Goal: Task Accomplishment & Management: Use online tool/utility

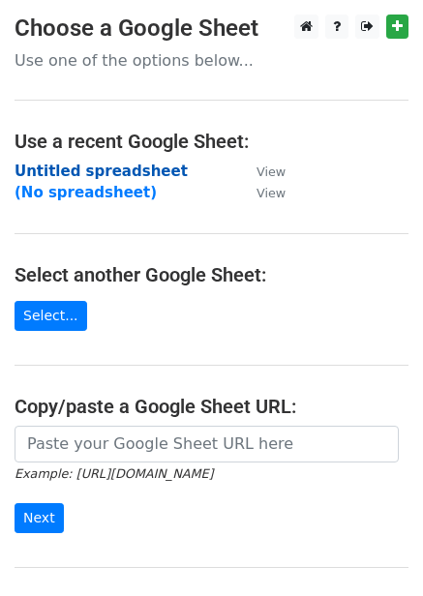
click at [102, 175] on strong "Untitled spreadsheet" at bounding box center [101, 170] width 173 height 17
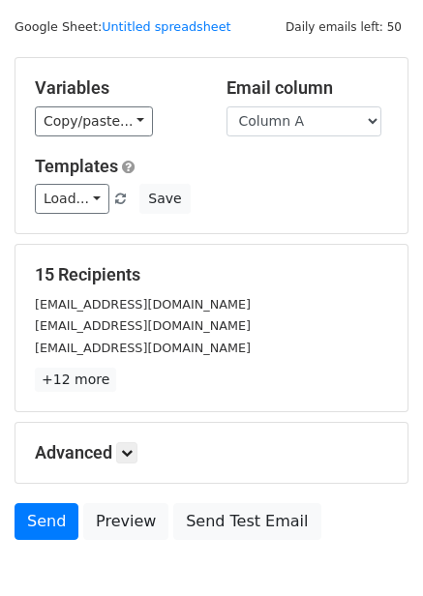
scroll to position [156, 0]
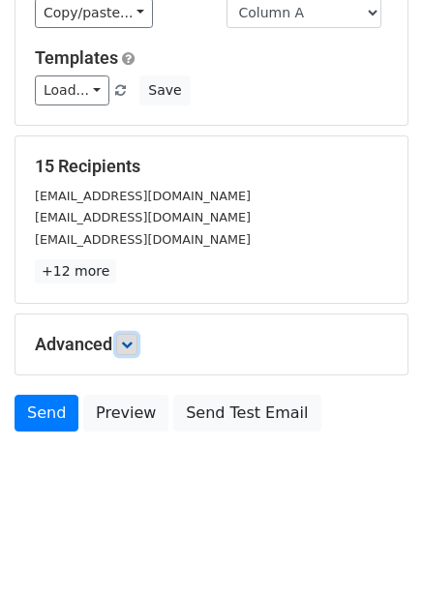
click at [137, 346] on link at bounding box center [126, 344] width 21 height 21
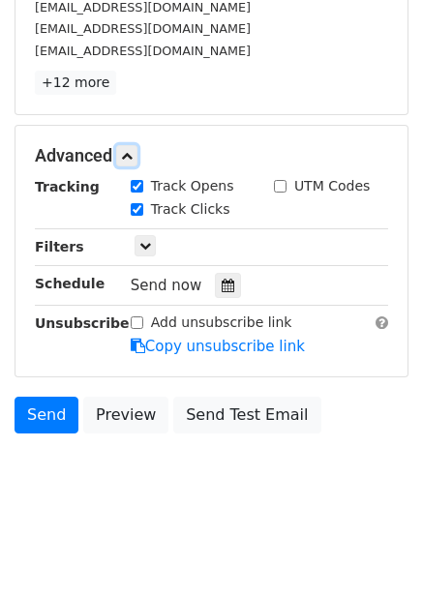
scroll to position [345, 0]
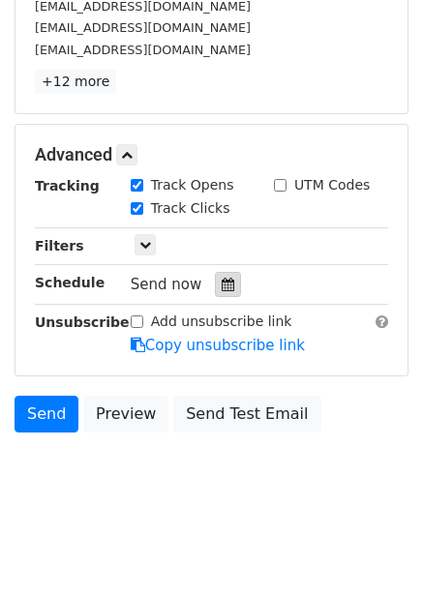
click at [221, 291] on icon at bounding box center [227, 284] width 13 height 14
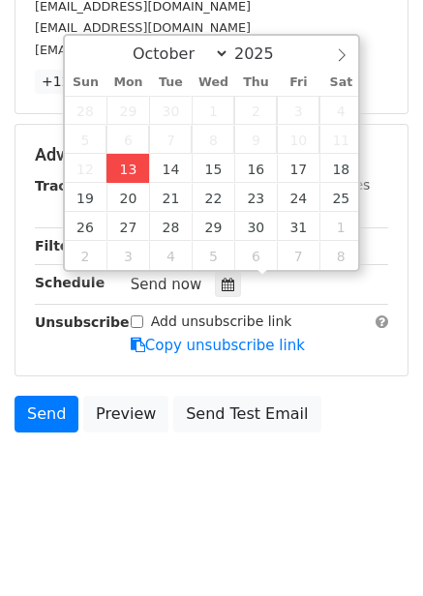
type input "2025-10-13 15:18"
type input "03"
type input "18"
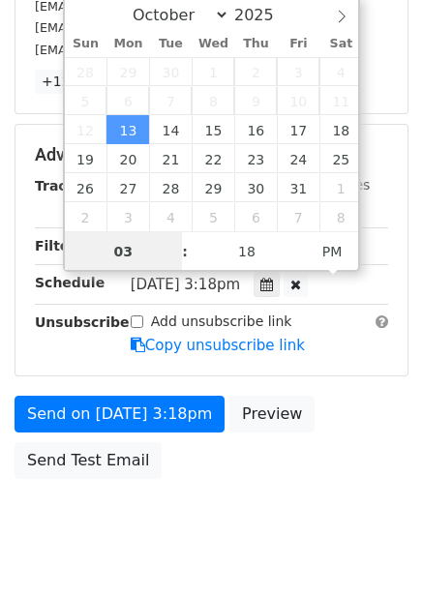
scroll to position [1, 0]
type input "4"
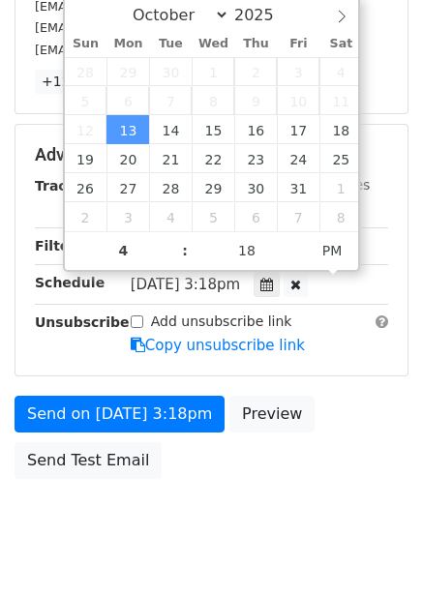
type input "2025-10-13 16:18"
click at [324, 450] on div "Send on Oct 13 at 3:18pm Preview Send Test Email" at bounding box center [211, 441] width 423 height 93
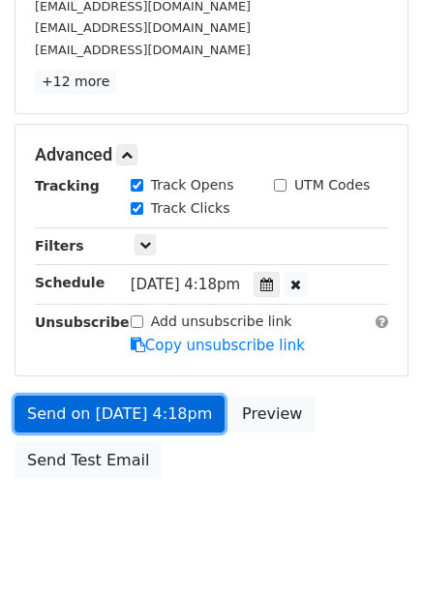
click at [154, 416] on link "Send on Oct 13 at 4:18pm" at bounding box center [120, 413] width 210 height 37
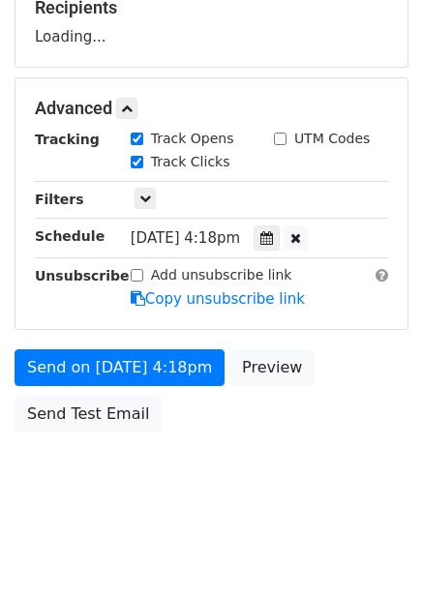
scroll to position [345, 0]
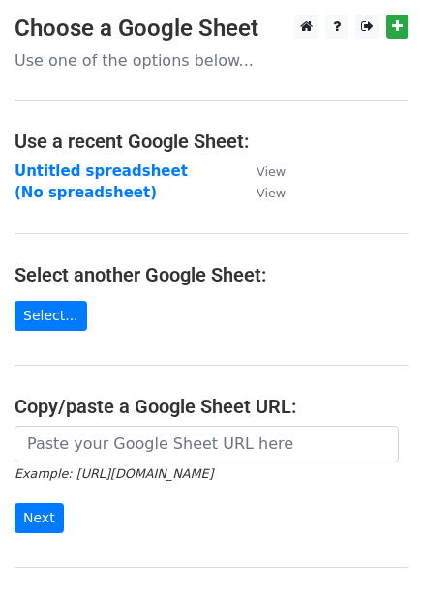
click at [93, 177] on strong "Untitled spreadsheet" at bounding box center [101, 170] width 173 height 17
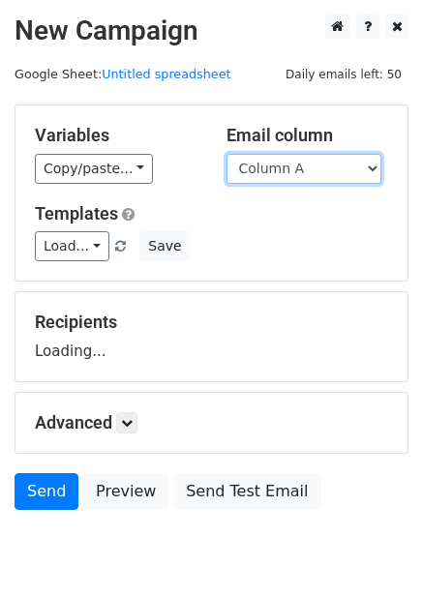
drag, startPoint x: 259, startPoint y: 161, endPoint x: 267, endPoint y: 180, distance: 19.9
click at [259, 161] on select "Column A Column B Column C Column D Column E Column F" at bounding box center [303, 169] width 155 height 30
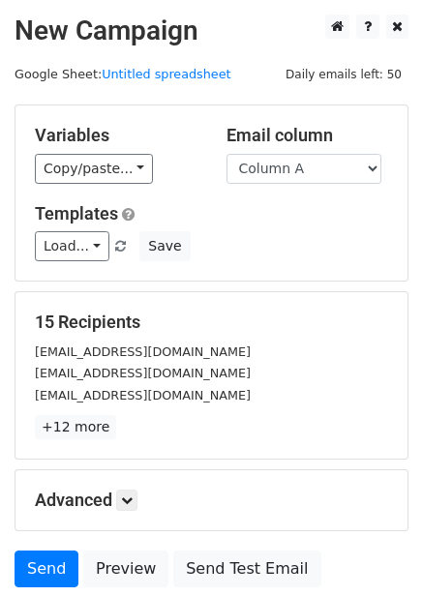
click at [269, 219] on h5 "Templates" at bounding box center [211, 213] width 353 height 21
click at [267, 177] on select "Column A Column B Column C Column D Column E Column F" at bounding box center [303, 169] width 155 height 30
select select "Column B"
click at [226, 154] on select "Column A Column B Column C Column D Column E Column F" at bounding box center [303, 169] width 155 height 30
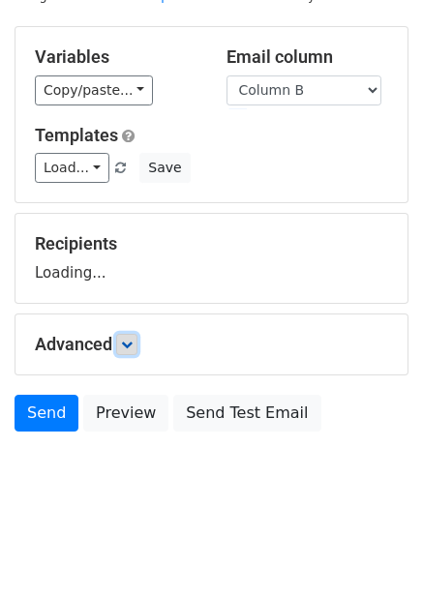
click at [126, 346] on icon at bounding box center [127, 344] width 12 height 12
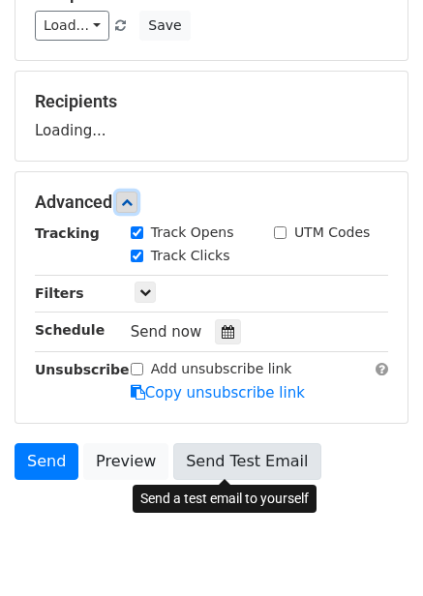
scroll to position [263, 0]
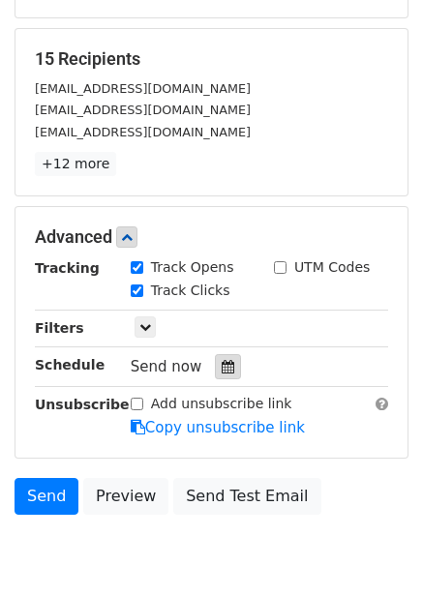
click at [221, 367] on icon at bounding box center [227, 367] width 13 height 14
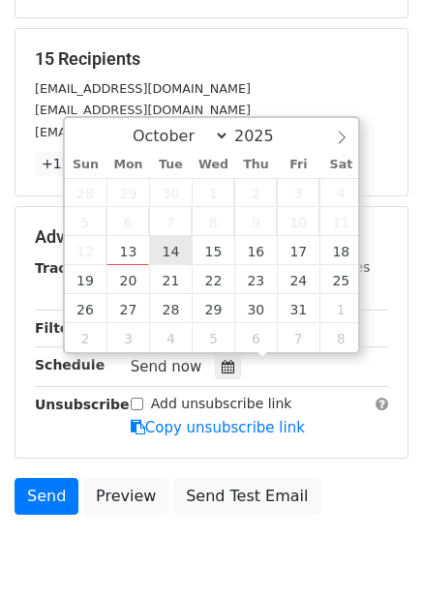
type input "2025-10-14 12:00"
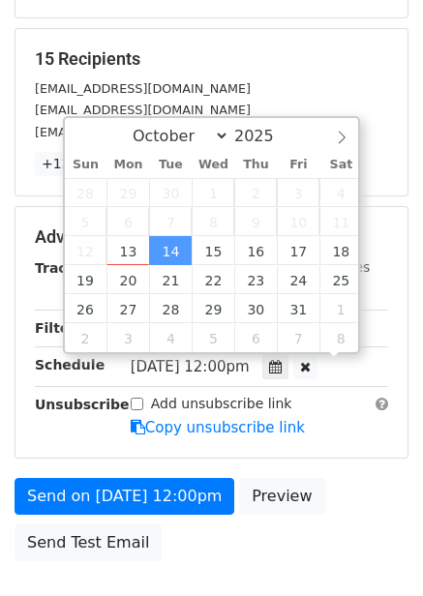
scroll to position [1, 0]
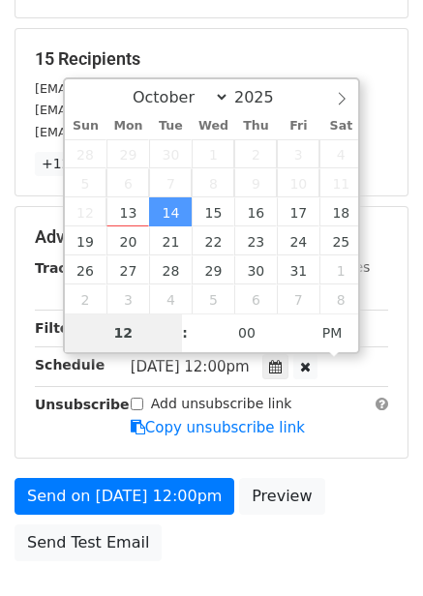
type input "5"
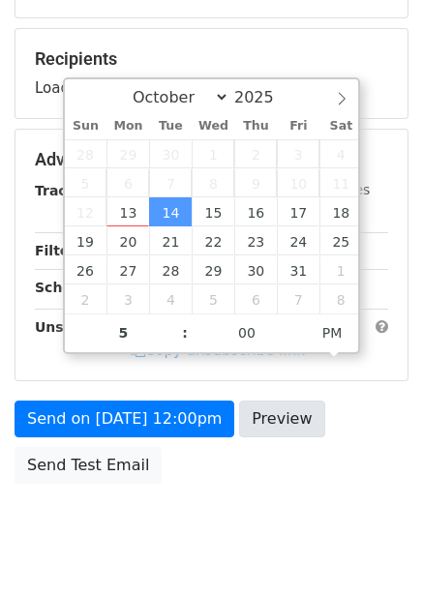
type input "2025-10-14 17:00"
drag, startPoint x: 266, startPoint y: 435, endPoint x: 272, endPoint y: 474, distance: 39.1
click at [269, 444] on div "Send on Oct 14 at 12:00pm Preview Send Test Email" at bounding box center [211, 446] width 423 height 93
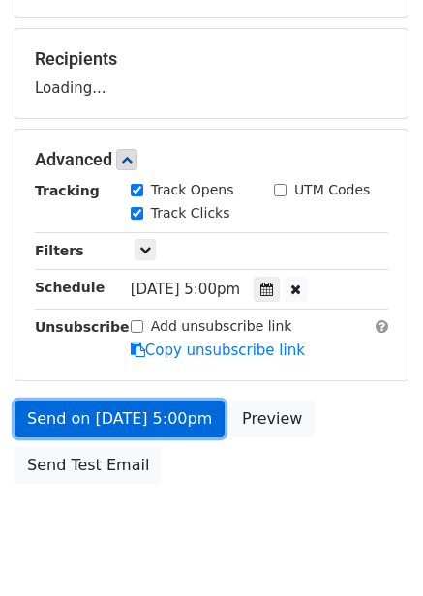
click at [182, 406] on link "Send on Oct 14 at 5:00pm" at bounding box center [120, 418] width 210 height 37
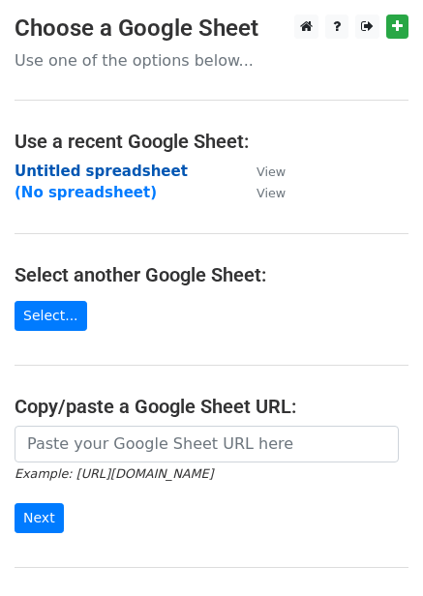
click at [119, 176] on strong "Untitled spreadsheet" at bounding box center [101, 170] width 173 height 17
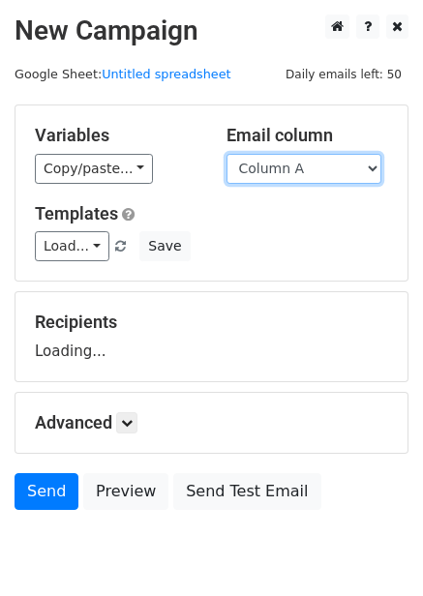
click at [271, 164] on select "Column A Column B Column C Column D Column E Column F" at bounding box center [303, 169] width 155 height 30
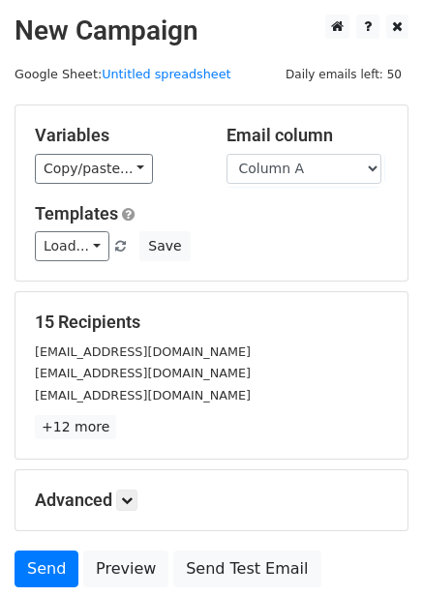
click at [286, 247] on div "Load... No templates saved Save" at bounding box center [211, 246] width 382 height 30
drag, startPoint x: 282, startPoint y: 170, endPoint x: 282, endPoint y: 183, distance: 12.6
click at [282, 170] on select "Column A Column B Column C Column D Column E Column F" at bounding box center [303, 169] width 155 height 30
select select "Column C"
click at [226, 154] on select "Column A Column B Column C Column D Column E Column F" at bounding box center [303, 169] width 155 height 30
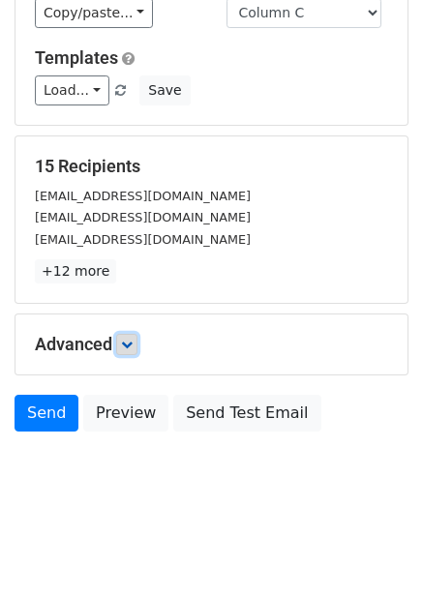
click at [128, 344] on icon at bounding box center [127, 344] width 12 height 12
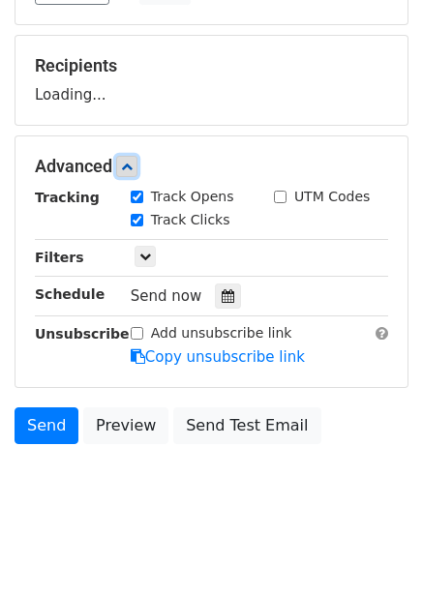
scroll to position [266, 0]
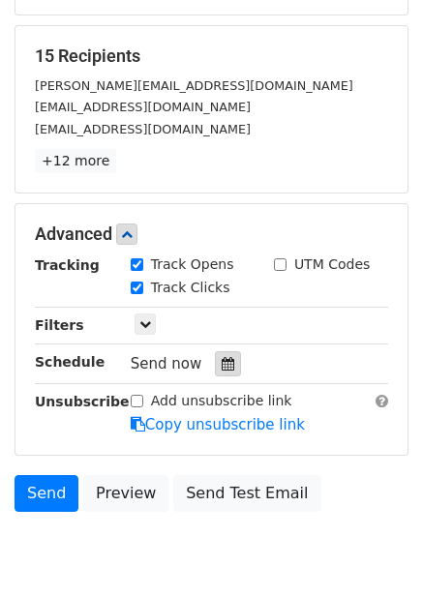
click at [219, 352] on div at bounding box center [228, 363] width 26 height 25
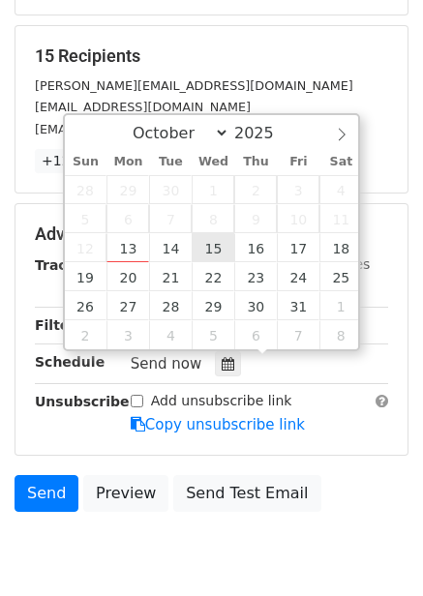
type input "[DATE] 12:00"
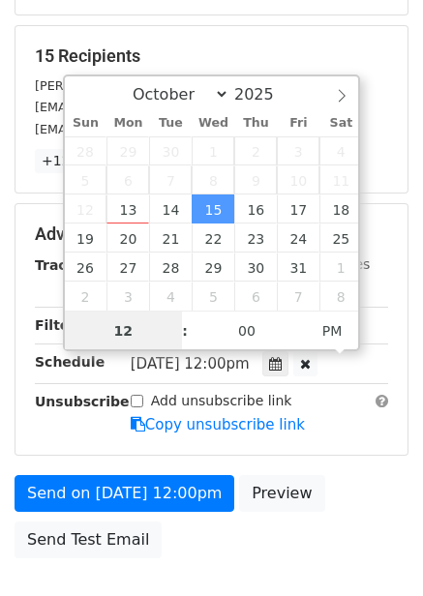
scroll to position [1, 0]
type input "6"
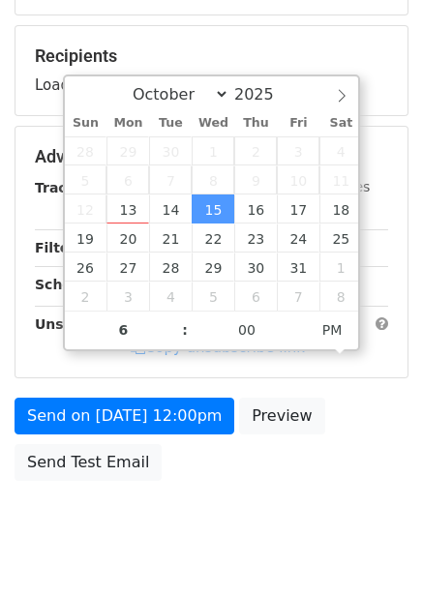
type input "2025-10-15 18:00"
click at [301, 492] on body "New Campaign Daily emails left: 50 Google Sheet: Untitled spreadsheet Variables…" at bounding box center [211, 158] width 423 height 819
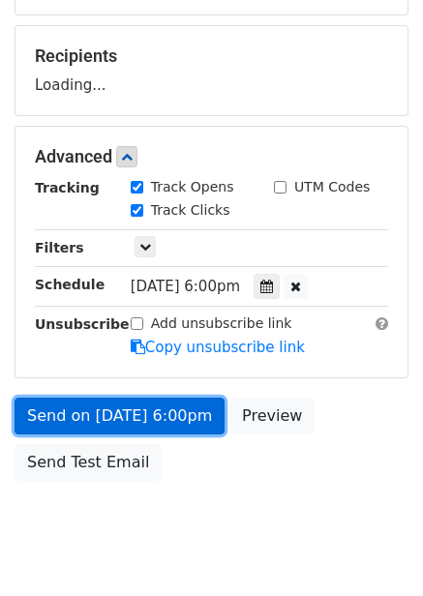
click at [208, 416] on link "Send on Oct 15 at 6:00pm" at bounding box center [120, 415] width 210 height 37
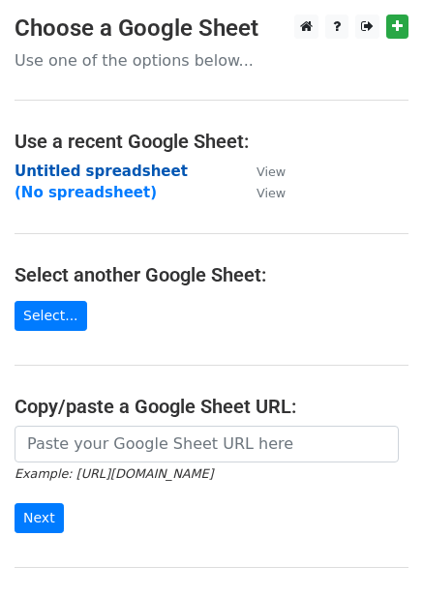
click at [105, 165] on strong "Untitled spreadsheet" at bounding box center [101, 170] width 173 height 17
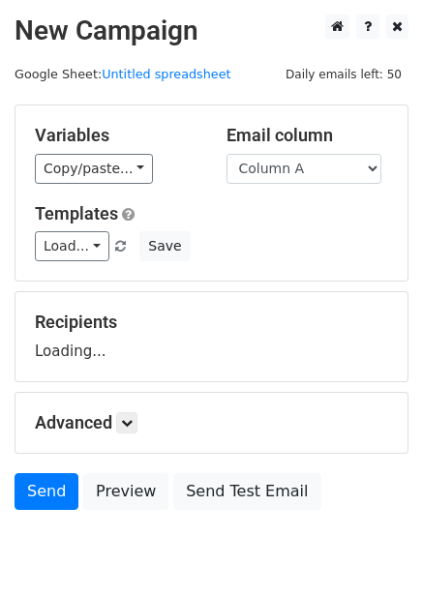
click at [309, 183] on select "Column A Column B Column C Column D Column E Column F" at bounding box center [303, 169] width 155 height 30
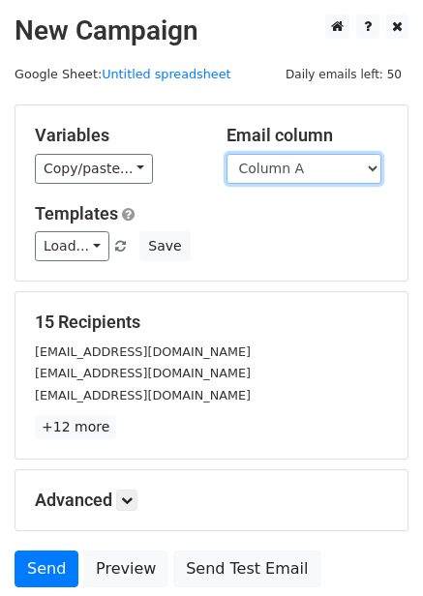
click at [318, 174] on select "Column A Column B Column C Column D Column E Column F" at bounding box center [303, 169] width 155 height 30
select select "Column D"
click at [226, 154] on select "Column A Column B Column C Column D Column E Column F" at bounding box center [303, 169] width 155 height 30
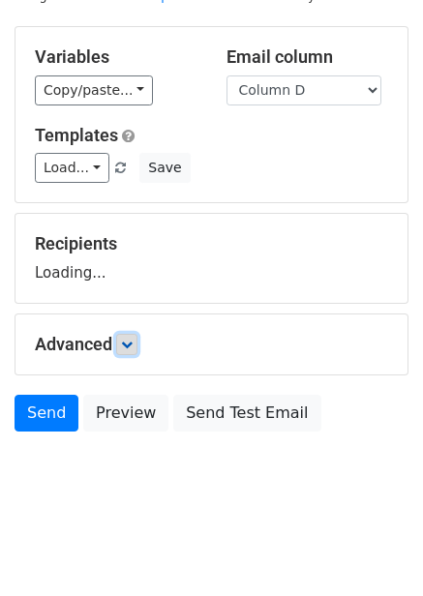
click at [136, 350] on link at bounding box center [126, 344] width 21 height 21
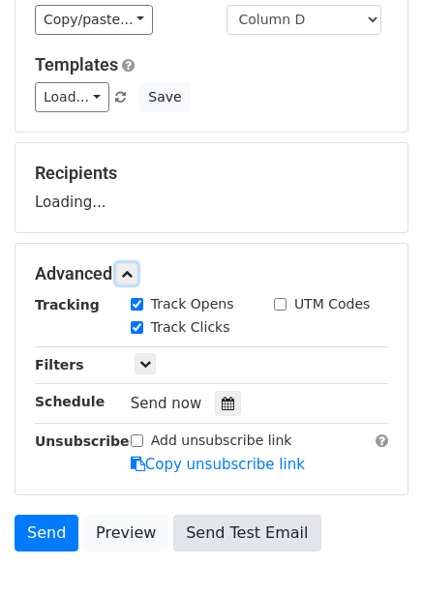
scroll to position [258, 0]
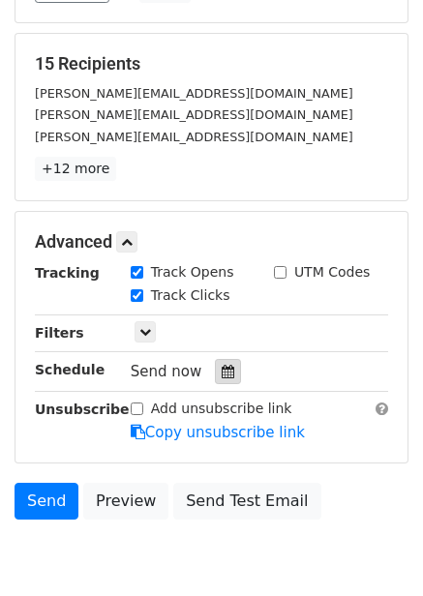
click at [221, 375] on icon at bounding box center [227, 371] width 13 height 14
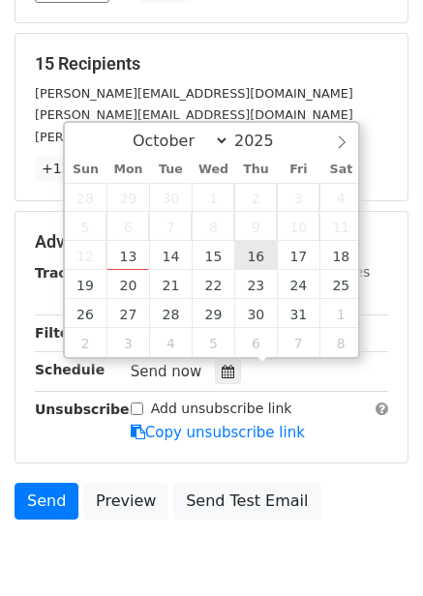
type input "2025-10-16 12:00"
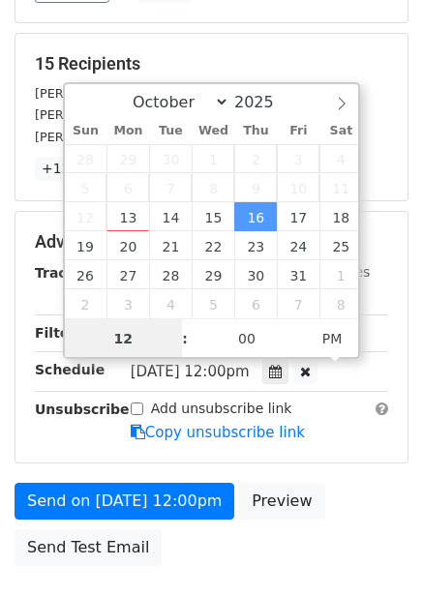
scroll to position [1, 0]
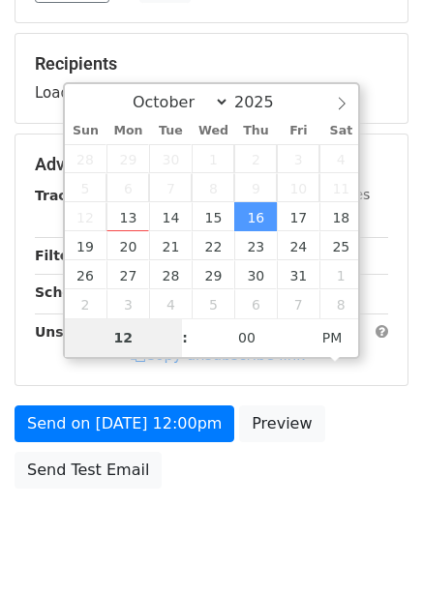
type input "7"
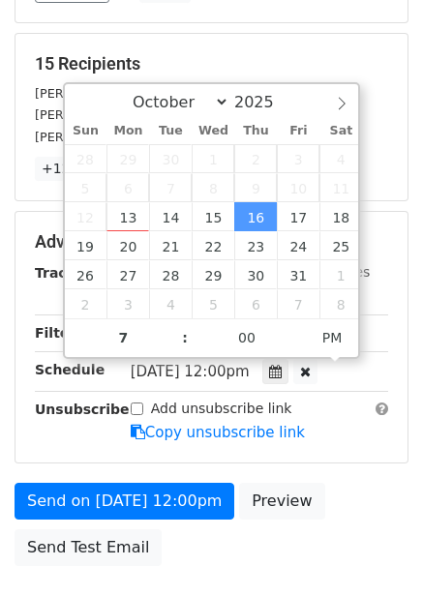
type input "2025-10-16 19:00"
click at [346, 421] on div "Add unsubscribe link Copy unsubscribe link" at bounding box center [259, 420] width 286 height 44
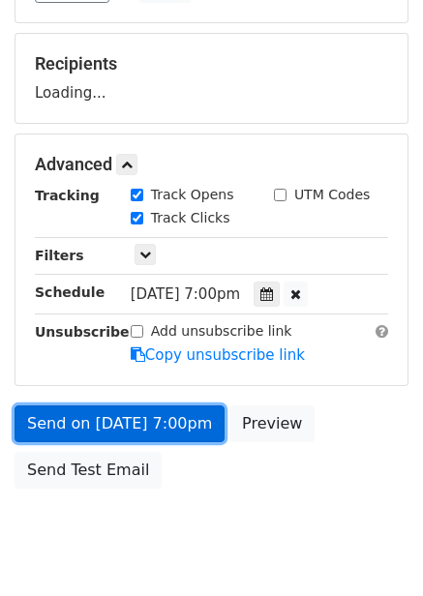
drag, startPoint x: 157, startPoint y: 411, endPoint x: 158, endPoint y: 423, distance: 12.6
click at [158, 411] on link "Send on Oct 16 at 7:00pm" at bounding box center [120, 423] width 210 height 37
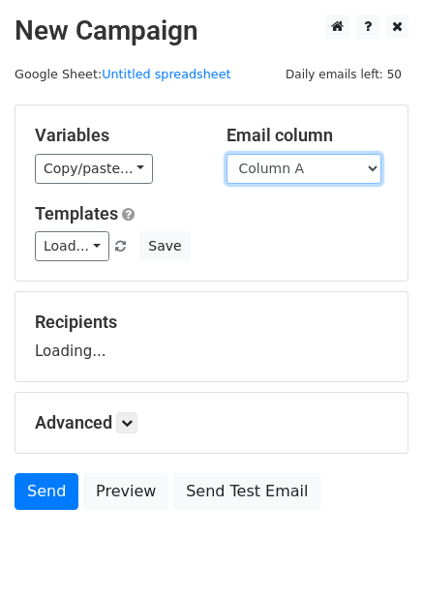
click at [310, 173] on select "Column A Column B Column C Column D Column E Column F" at bounding box center [303, 169] width 155 height 30
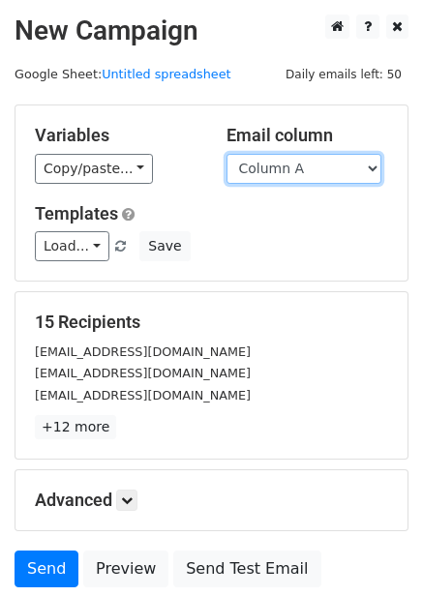
click at [311, 165] on select "Column A Column B Column C Column D Column E Column F" at bounding box center [303, 169] width 155 height 30
select select "Column E"
click at [226, 154] on select "Column A Column B Column C Column D Column E Column F" at bounding box center [303, 169] width 155 height 30
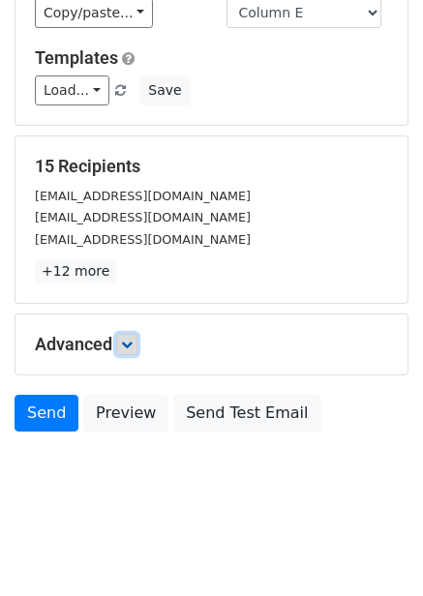
click at [130, 334] on link at bounding box center [126, 344] width 21 height 21
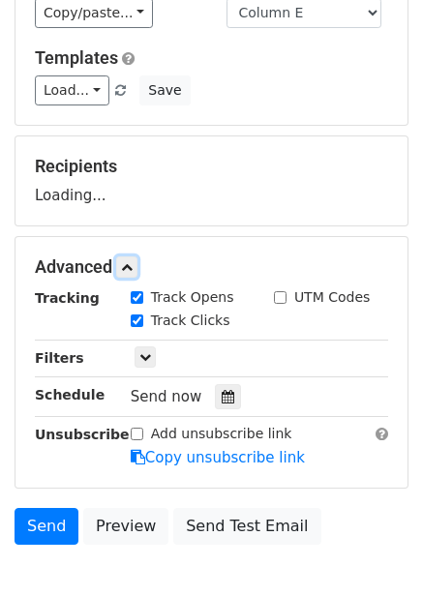
scroll to position [268, 0]
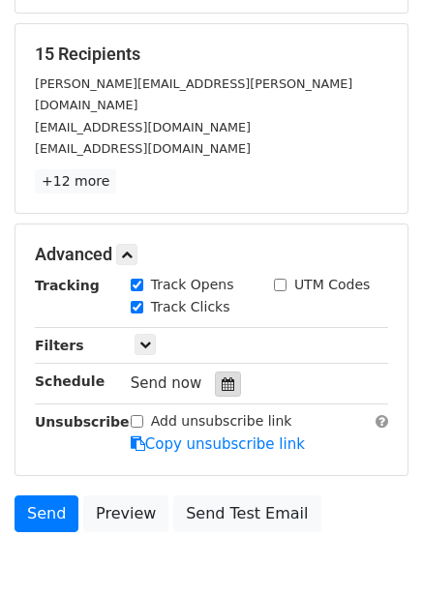
click at [221, 377] on icon at bounding box center [227, 384] width 13 height 14
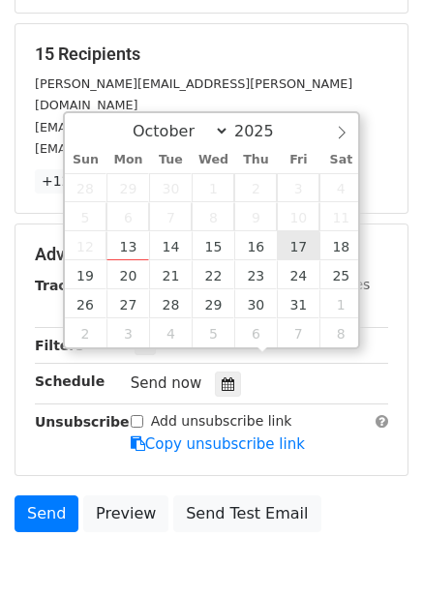
type input "2025-10-17 12:00"
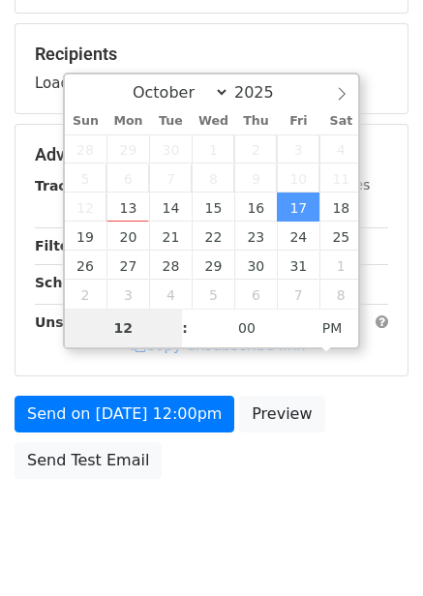
type input "8"
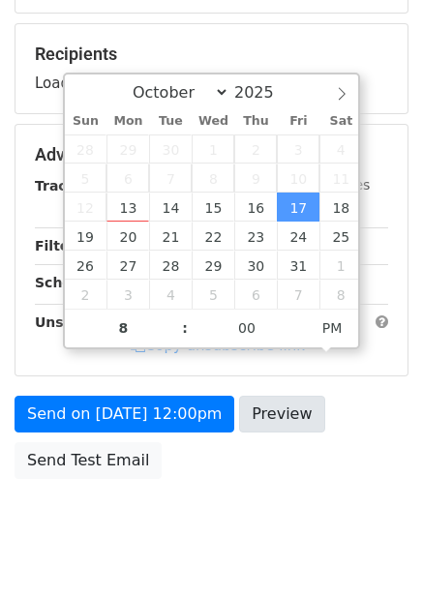
type input "2025-10-17 20:00"
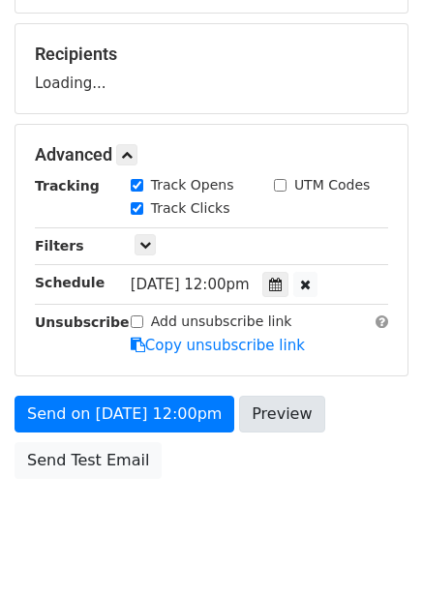
click at [303, 452] on div "Send on Oct 17 at 12:00pm Preview Send Test Email" at bounding box center [211, 441] width 423 height 93
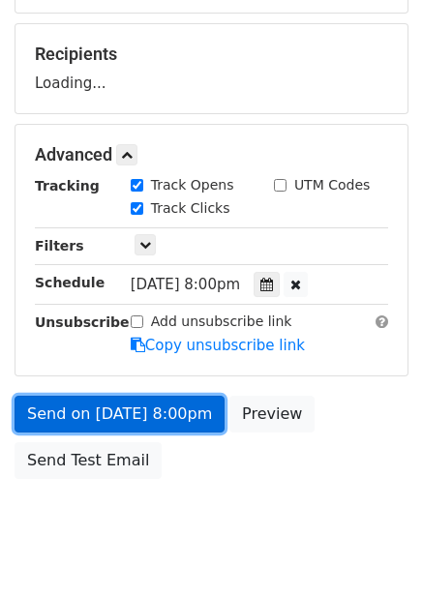
click at [195, 410] on link "Send on Oct 17 at 8:00pm" at bounding box center [120, 413] width 210 height 37
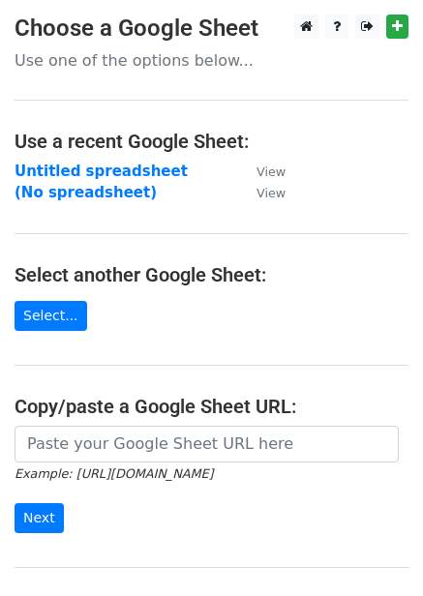
click at [89, 166] on strong "Untitled spreadsheet" at bounding box center [101, 170] width 173 height 17
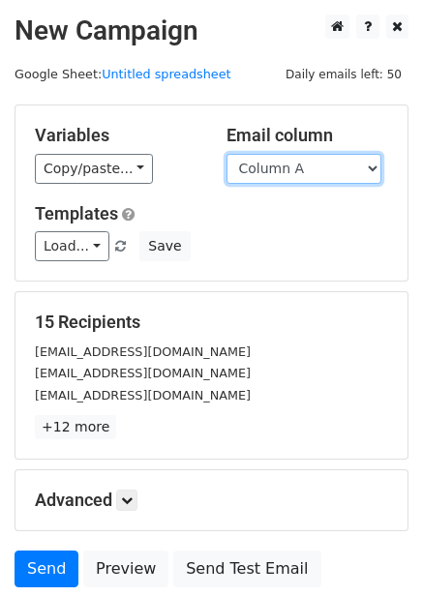
click at [285, 173] on select "Column A Column B Column C Column D Column E Column F" at bounding box center [303, 169] width 155 height 30
select select "Column F"
click at [226, 154] on select "Column A Column B Column C Column D Column E Column F" at bounding box center [303, 169] width 155 height 30
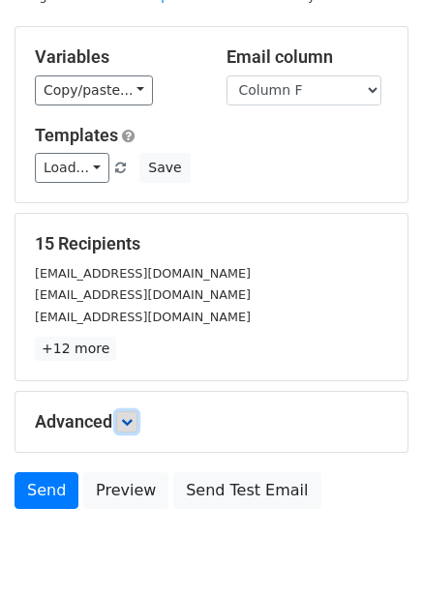
click at [137, 411] on link at bounding box center [126, 421] width 21 height 21
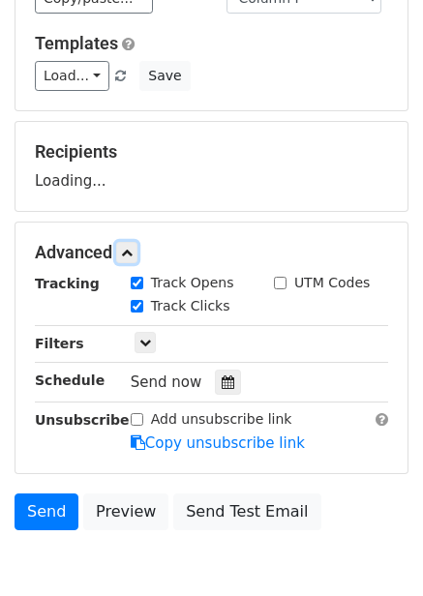
scroll to position [171, 0]
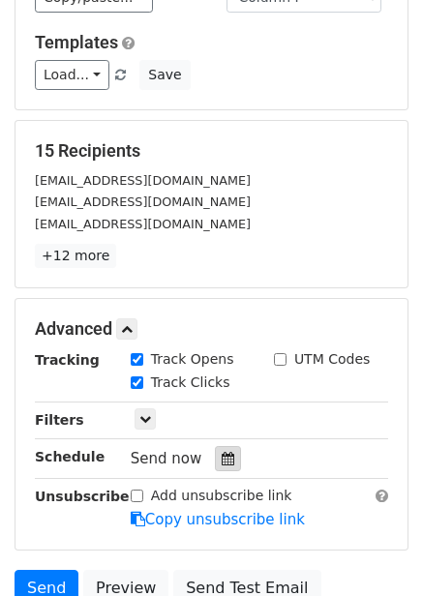
click at [221, 459] on icon at bounding box center [227, 459] width 13 height 14
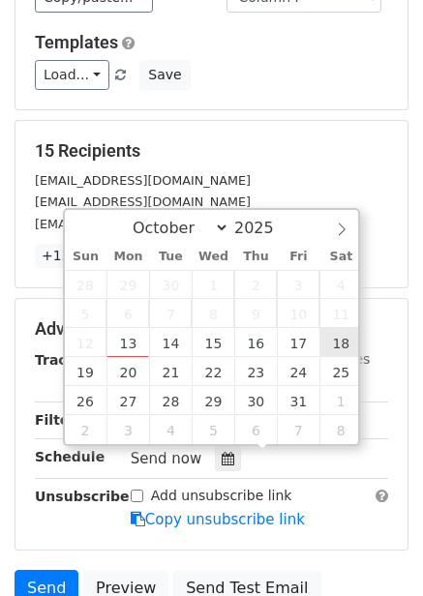
type input "2025-10-18 12:00"
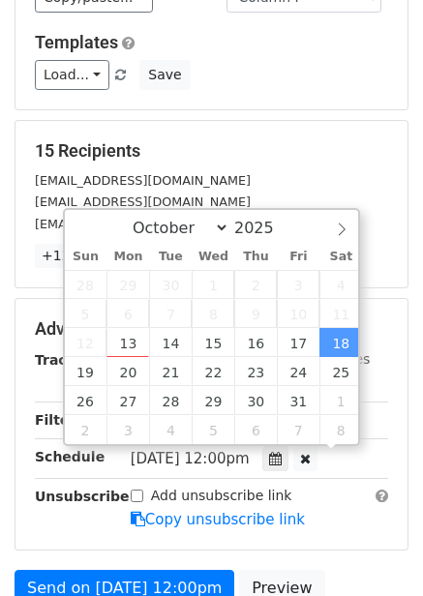
scroll to position [1, 0]
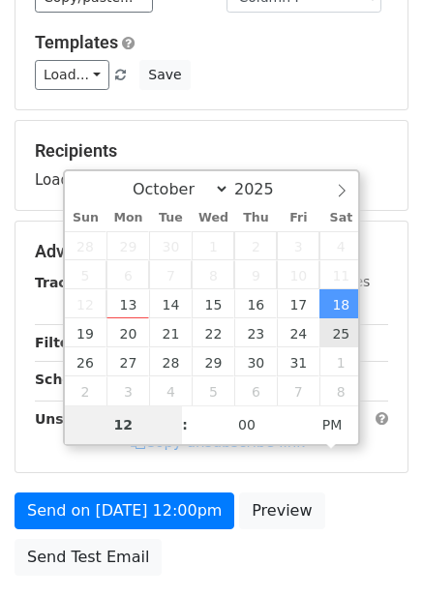
type input "9"
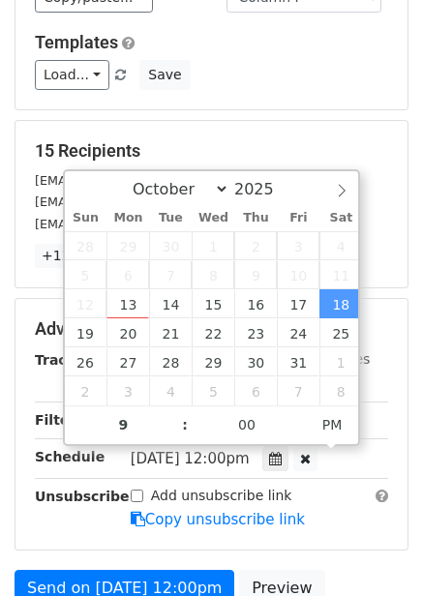
type input "2025-10-18 21:00"
click at [294, 477] on div "Tracking Track Opens UTM Codes Track Clicks Filters Only include spreadsheet ro…" at bounding box center [211, 439] width 353 height 181
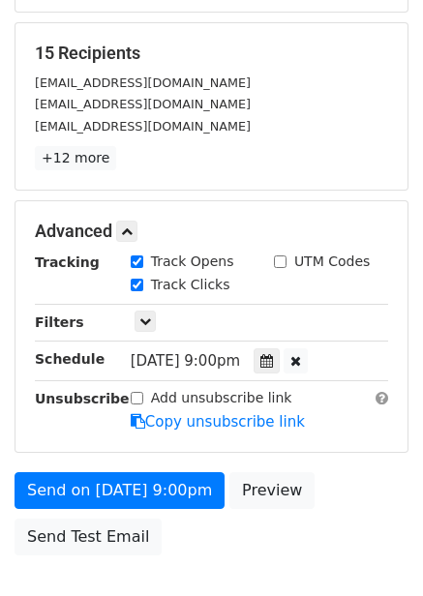
scroll to position [392, 0]
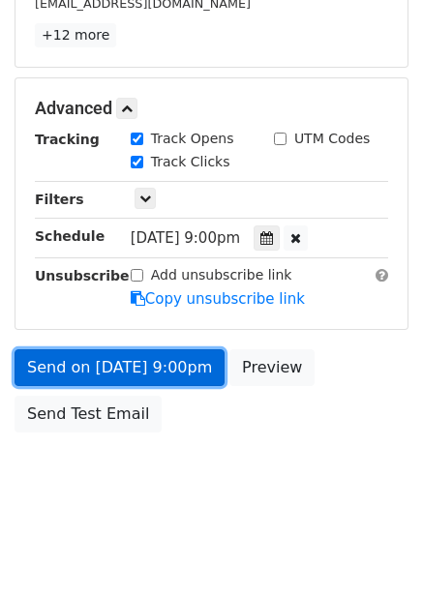
click at [170, 382] on link "Send on Oct 18 at 9:00pm" at bounding box center [120, 367] width 210 height 37
